Goal: Task Accomplishment & Management: Use online tool/utility

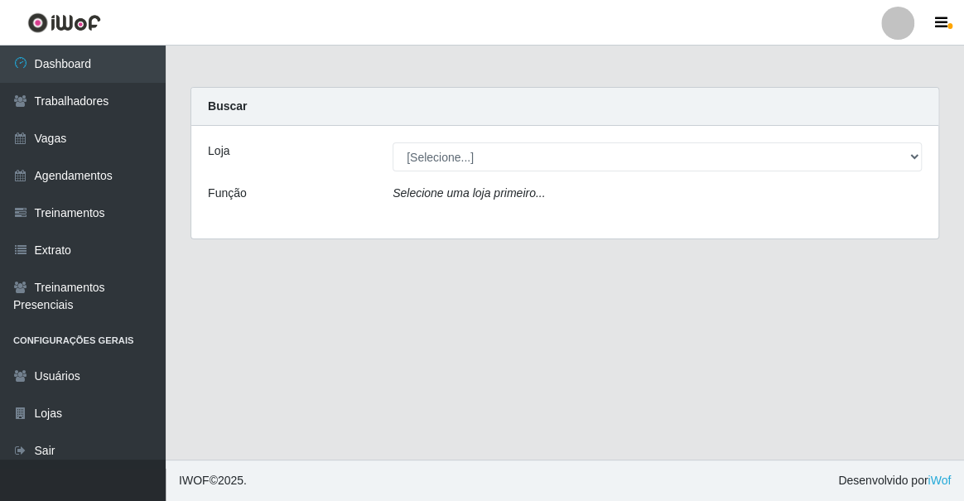
drag, startPoint x: 507, startPoint y: 133, endPoint x: 513, endPoint y: 158, distance: 25.5
click at [507, 135] on div "Loja [Selecione...] Famiglia Muccini - Ristorante [PERSON_NAME] Função Selecion…" at bounding box center [564, 182] width 747 height 113
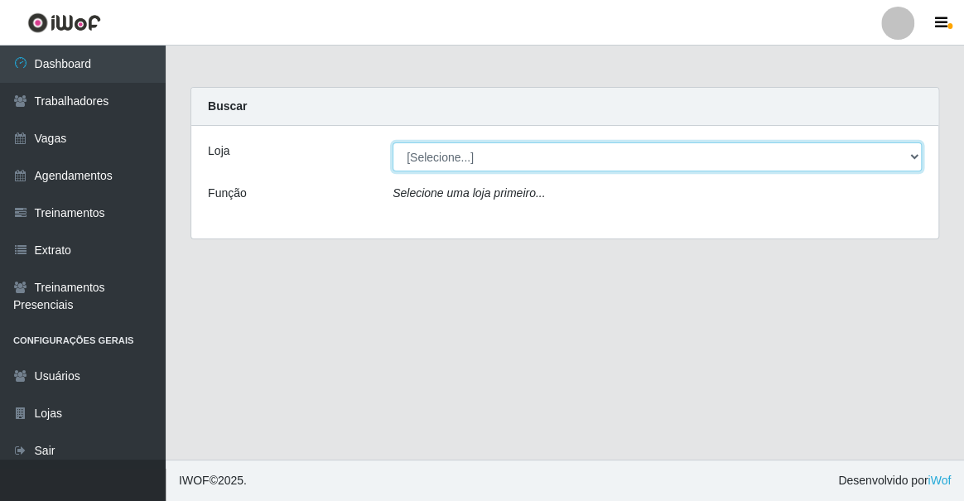
click at [513, 158] on select "[Selecione...] Famiglia Muccini - Ristorante [PERSON_NAME]" at bounding box center [657, 156] width 529 height 29
select select "267"
click at [393, 142] on select "[Selecione...] Famiglia Muccini - Ristorante [PERSON_NAME]" at bounding box center [657, 156] width 529 height 29
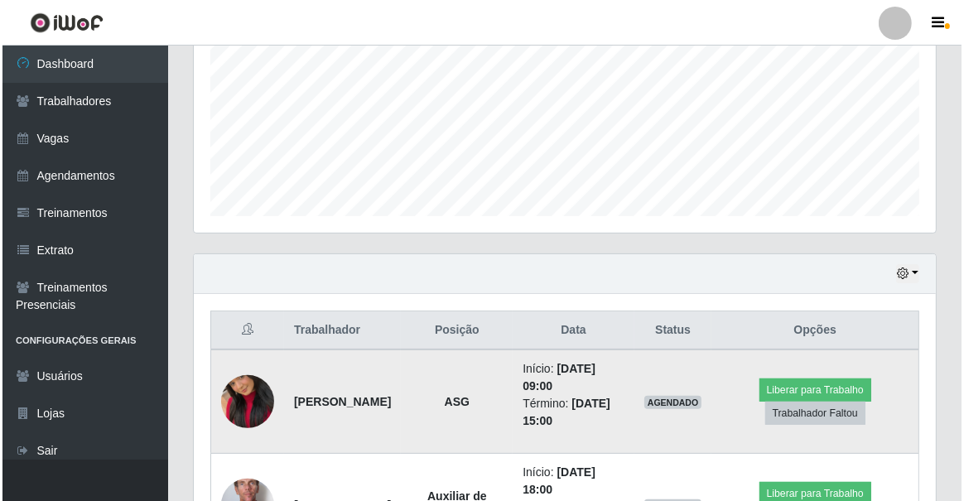
scroll to position [509, 0]
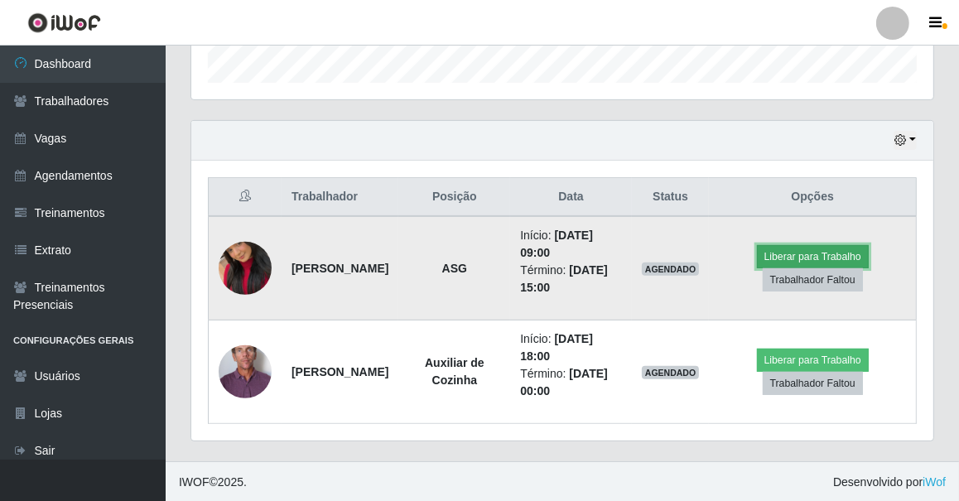
click at [813, 247] on button "Liberar para Trabalho" at bounding box center [813, 256] width 112 height 23
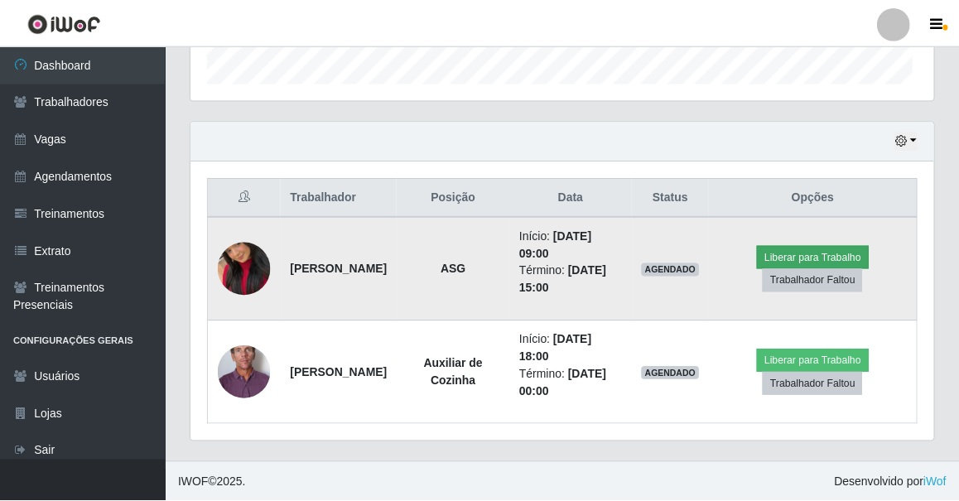
scroll to position [344, 735]
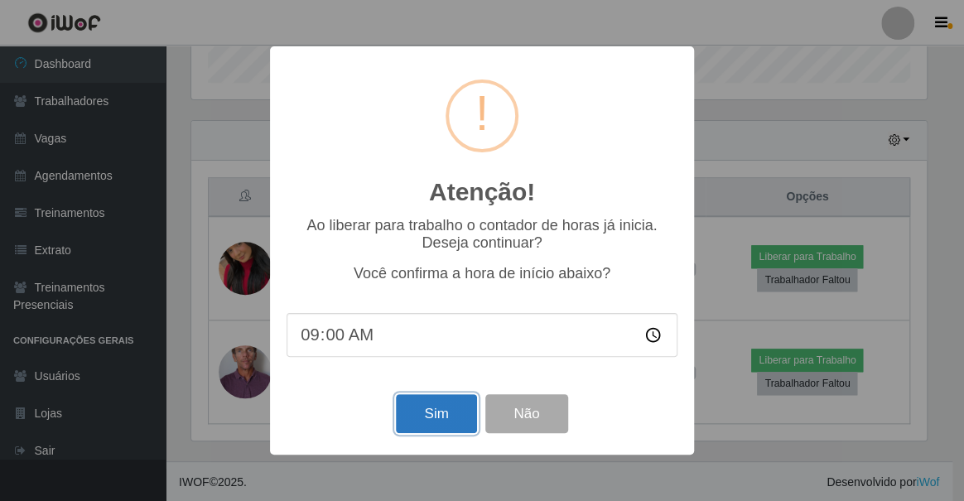
click at [449, 409] on button "Sim" at bounding box center [436, 413] width 80 height 39
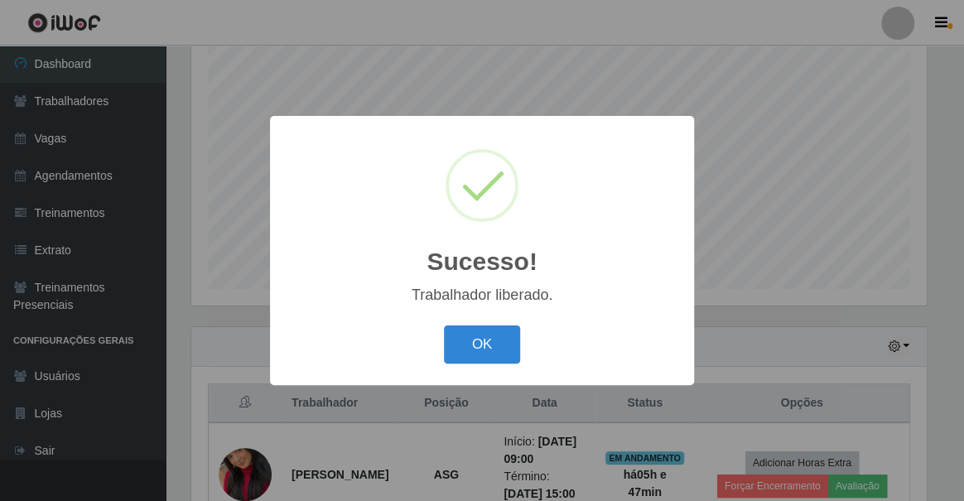
drag, startPoint x: 446, startPoint y: 342, endPoint x: 500, endPoint y: 316, distance: 60.4
click at [448, 343] on button "OK" at bounding box center [482, 345] width 77 height 39
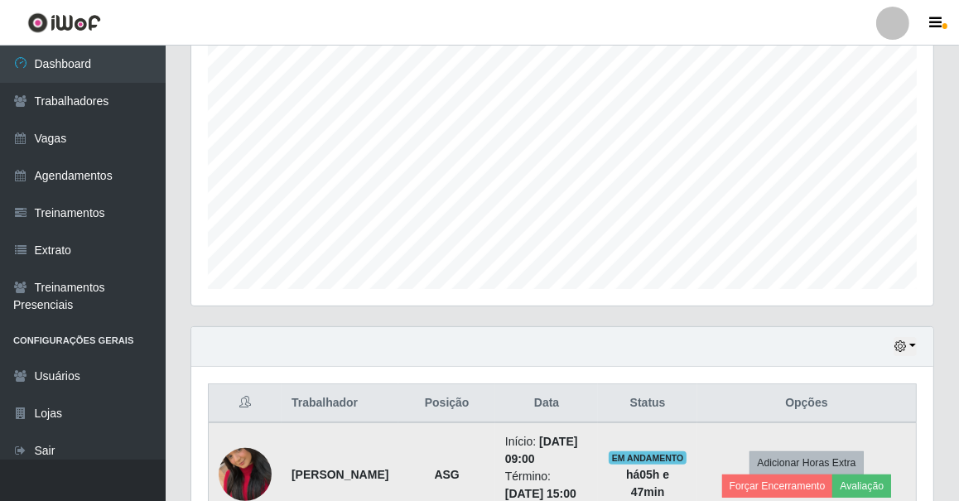
scroll to position [509, 0]
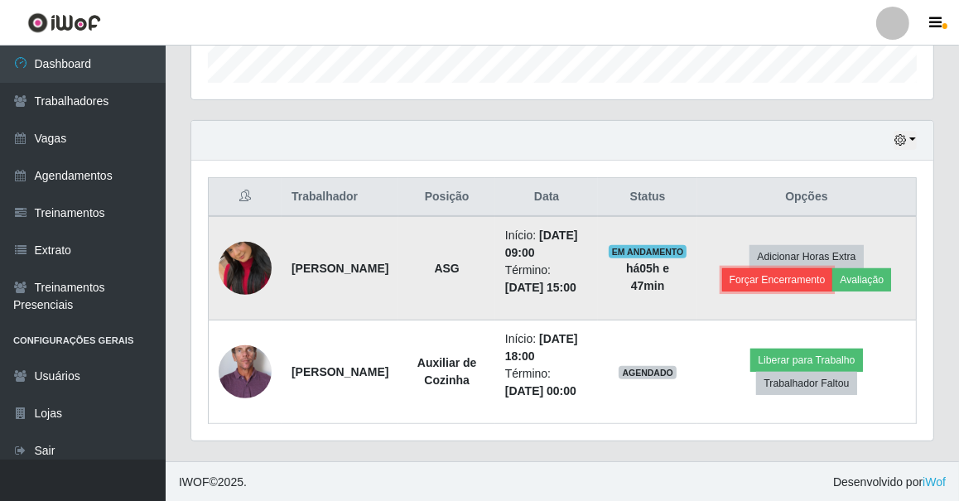
click at [817, 280] on button "Forçar Encerramento" at bounding box center [777, 279] width 111 height 23
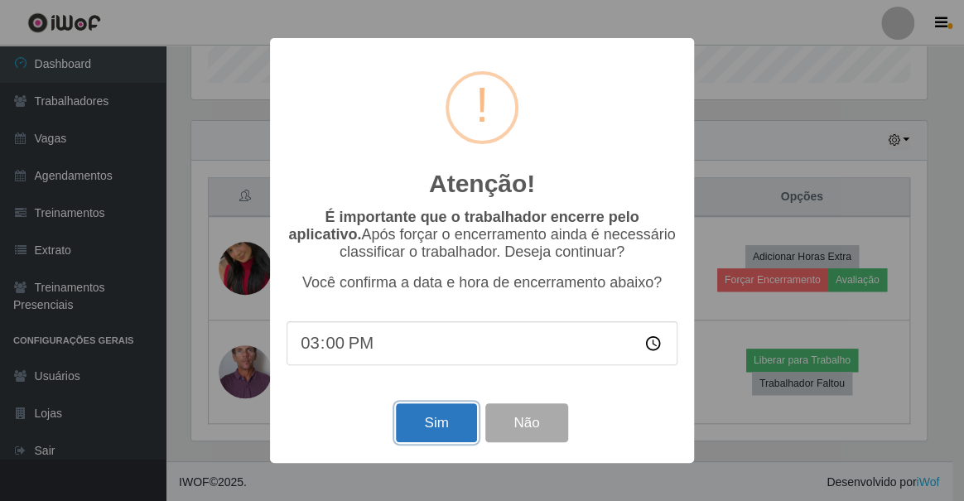
click at [431, 439] on button "Sim" at bounding box center [436, 422] width 80 height 39
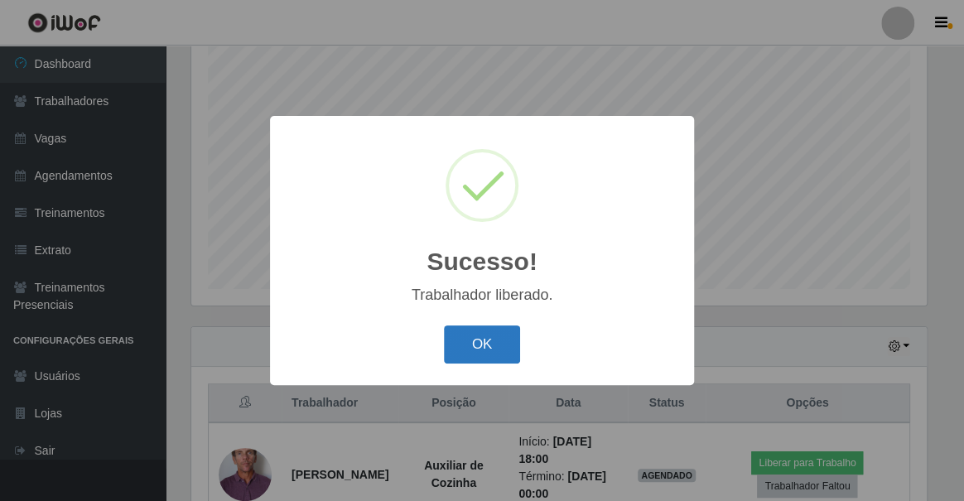
click at [454, 352] on button "OK" at bounding box center [482, 345] width 77 height 39
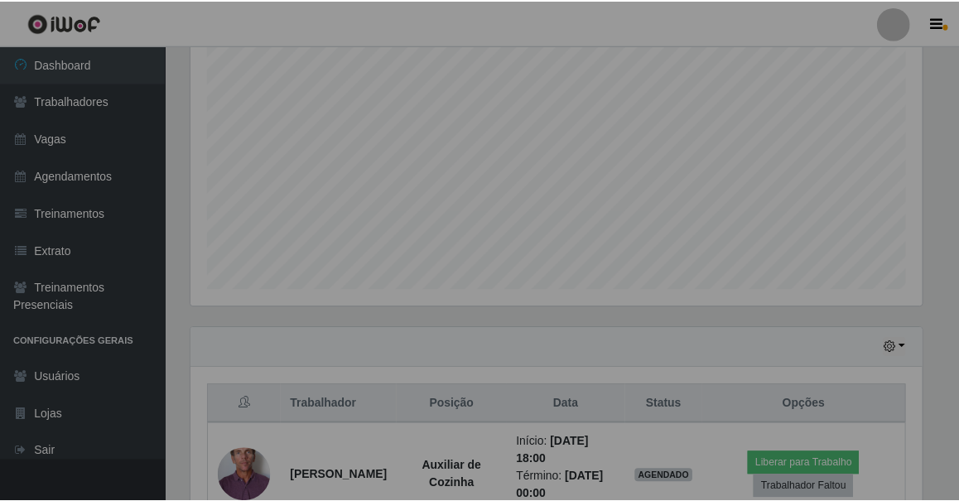
scroll to position [344, 742]
